Goal: Book appointment/travel/reservation

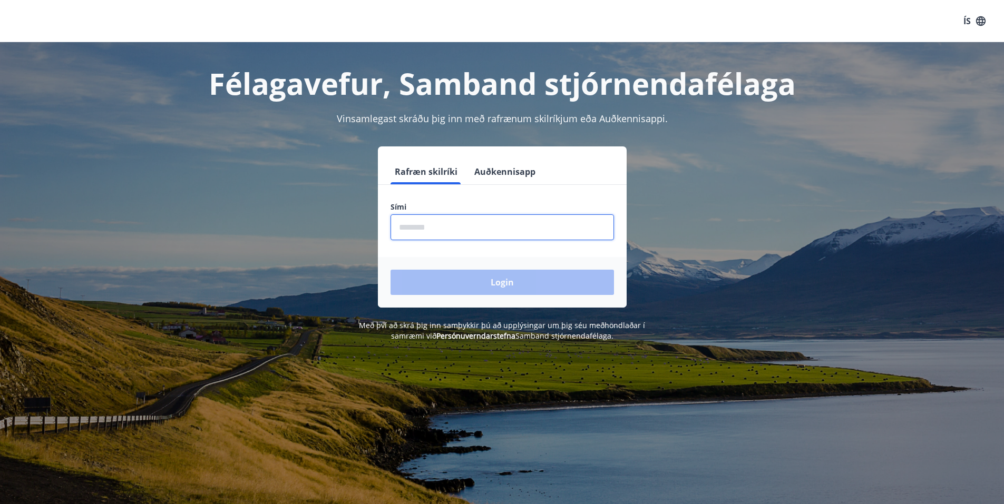
click at [439, 216] on input "phone" at bounding box center [502, 228] width 223 height 26
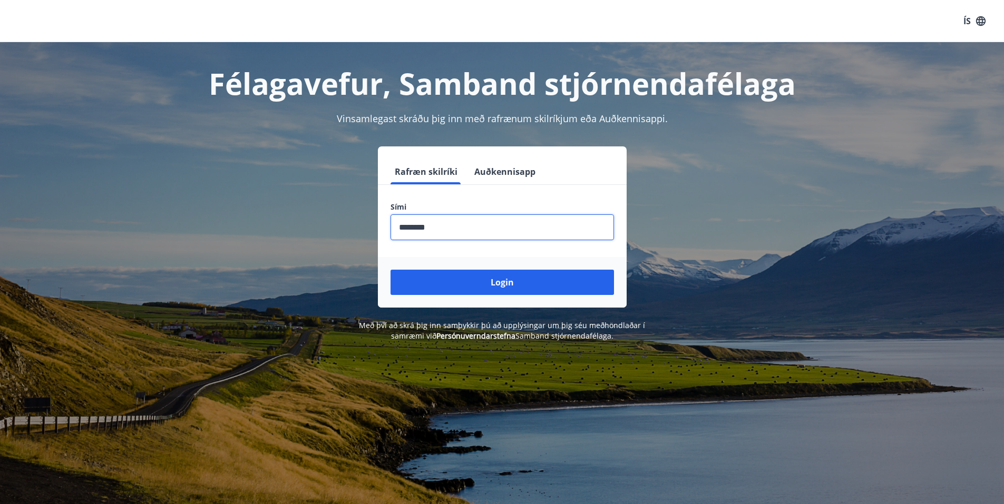
type input "********"
click at [391, 270] on button "Login" at bounding box center [502, 282] width 223 height 25
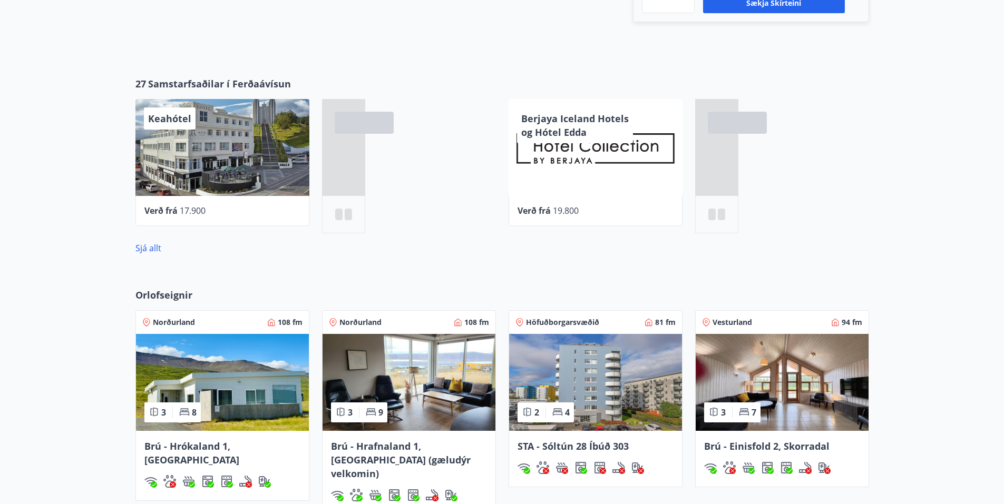
scroll to position [415, 0]
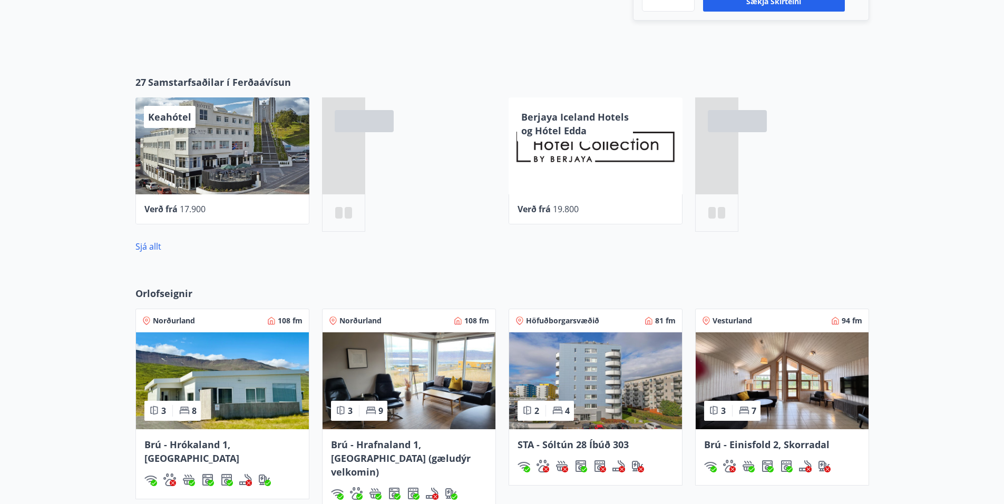
click at [356, 320] on span "Norðurland" at bounding box center [360, 321] width 42 height 11
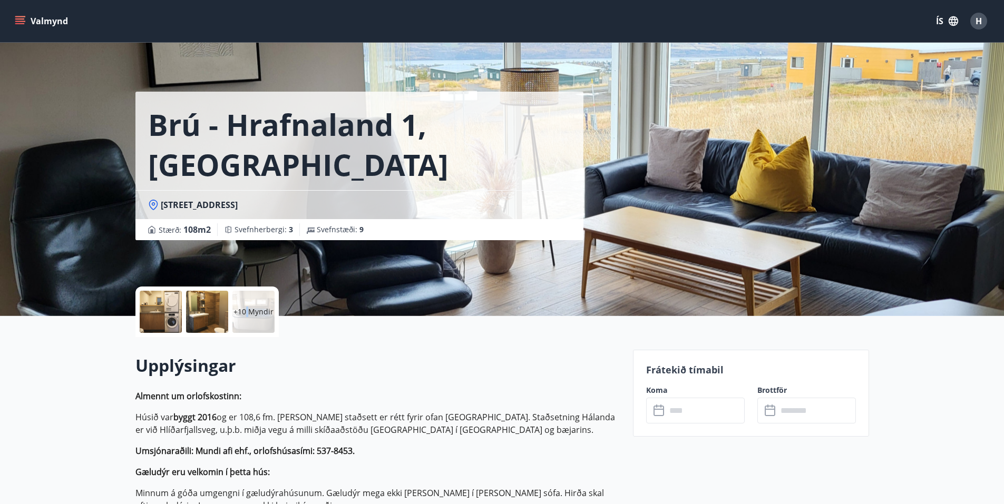
click at [248, 308] on p "+10 Myndir" at bounding box center [253, 312] width 40 height 11
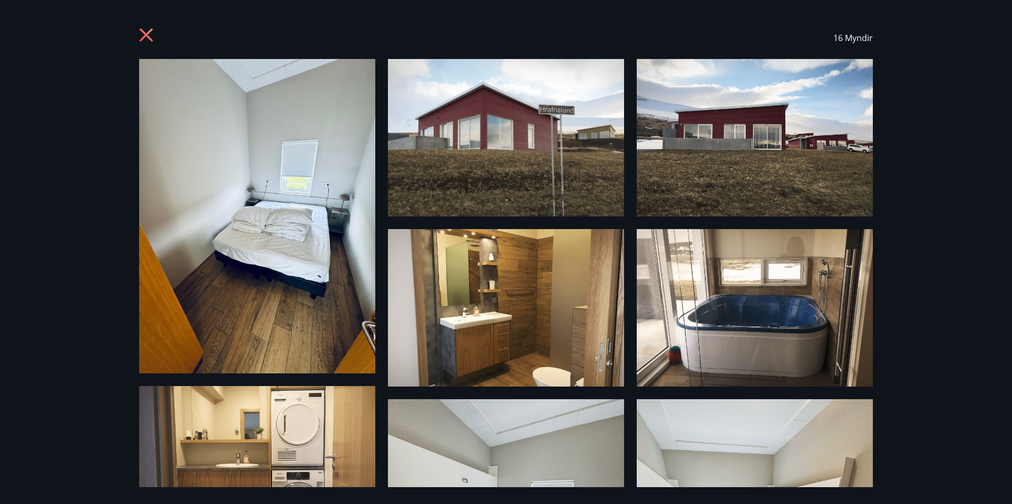
click at [145, 37] on icon at bounding box center [146, 34] width 13 height 13
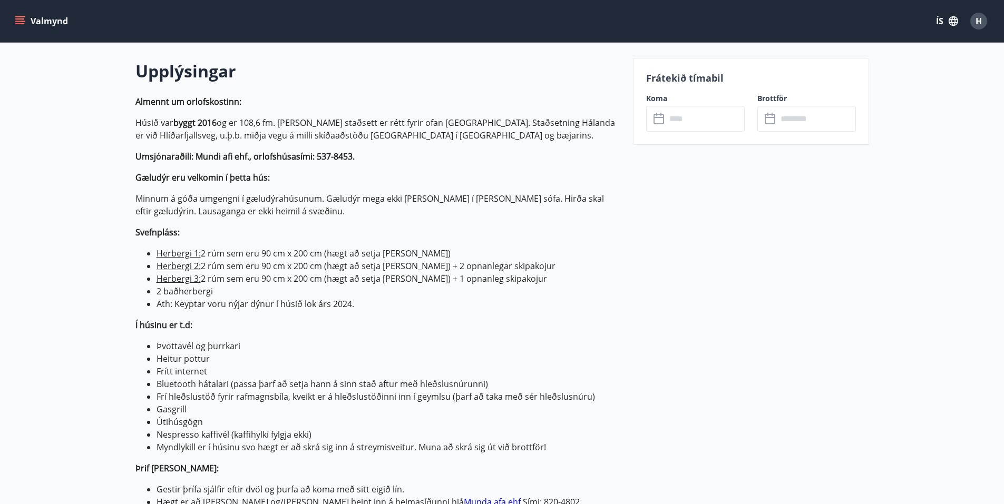
scroll to position [264, 0]
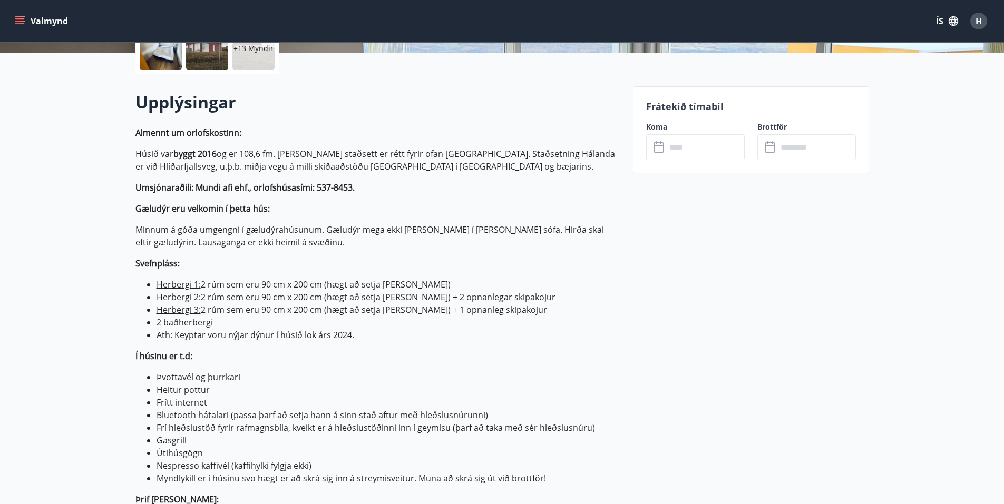
click at [698, 149] on input "text" at bounding box center [705, 147] width 79 height 26
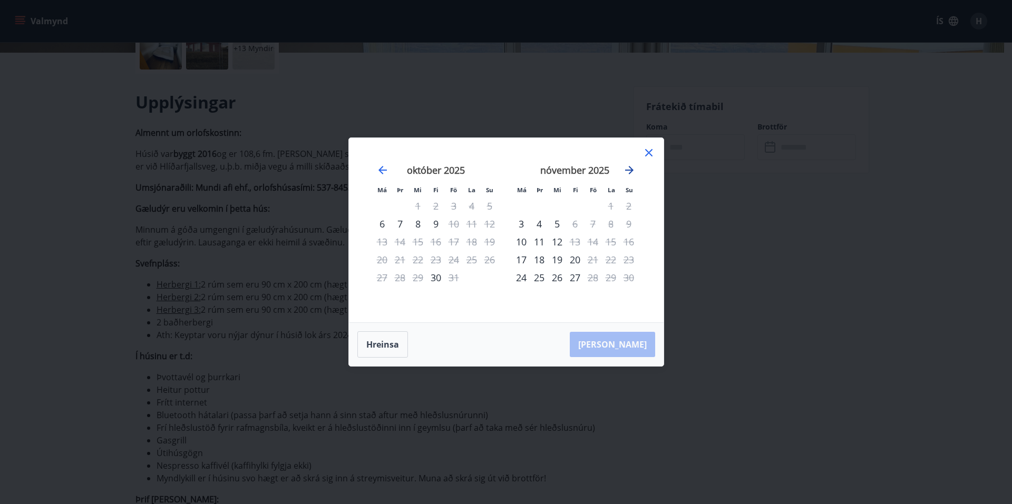
click at [625, 169] on icon "Move forward to switch to the next month." at bounding box center [629, 170] width 13 height 13
click at [624, 171] on icon "Move forward to switch to the next month." at bounding box center [629, 170] width 13 height 13
click at [623, 172] on icon "Move forward to switch to the next month." at bounding box center [629, 170] width 13 height 13
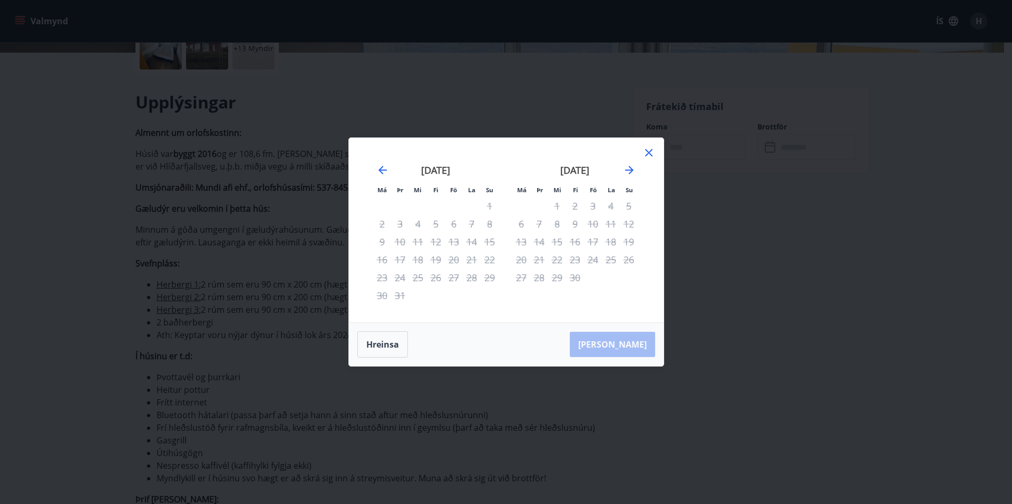
click at [451, 242] on div "13" at bounding box center [454, 242] width 18 height 18
click at [646, 149] on icon at bounding box center [648, 153] width 13 height 13
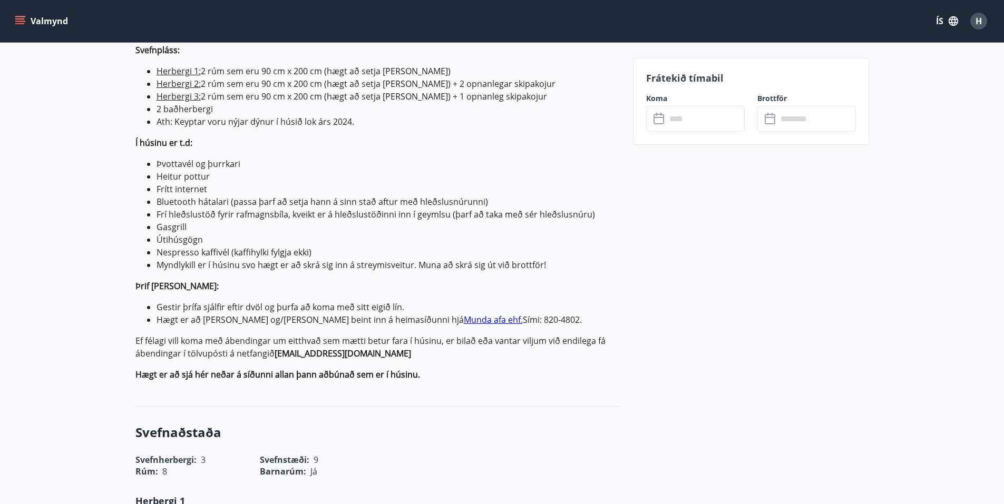
scroll to position [474, 0]
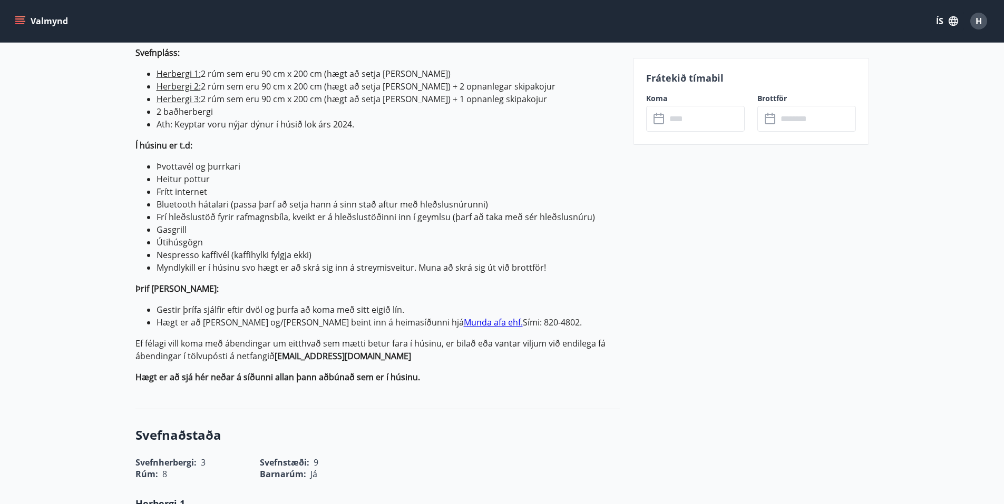
drag, startPoint x: 574, startPoint y: 232, endPoint x: 645, endPoint y: 186, distance: 84.5
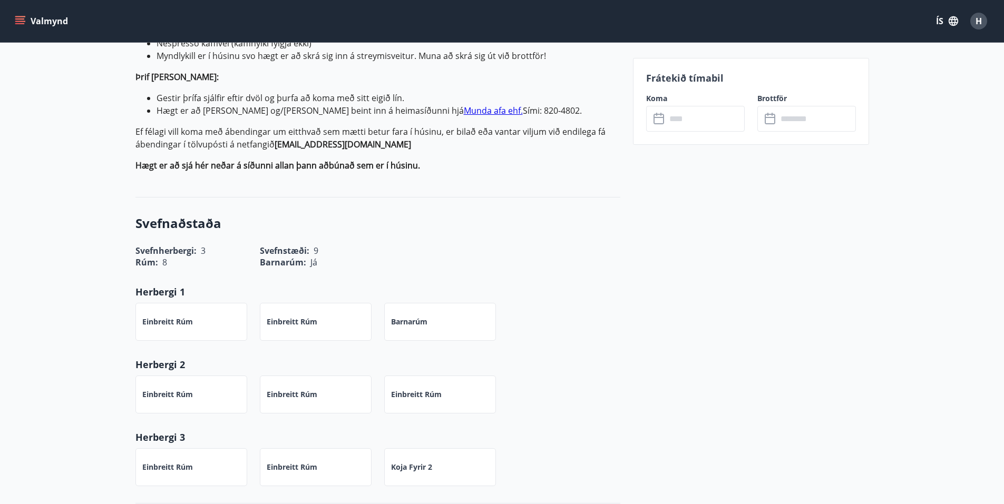
scroll to position [685, 0]
